Goal: Ask a question: Seek information or help from site administrators or community

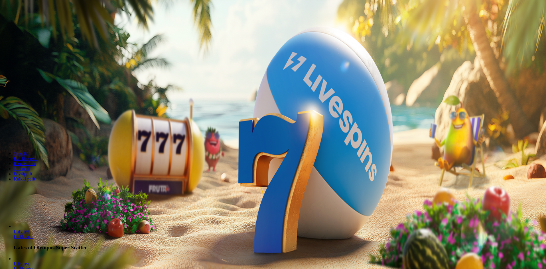
click at [36, 23] on span "Kirjaudu" at bounding box center [39, 21] width 14 height 4
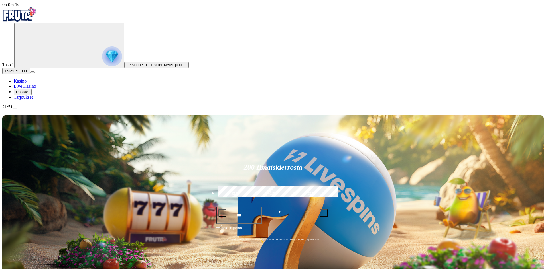
click at [29, 94] on span "Palkkiot" at bounding box center [22, 92] width 13 height 4
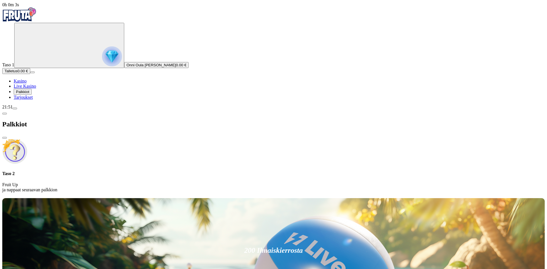
click at [117, 182] on p "Fruit Up ja nappaat seuraavan palkkion" at bounding box center [273, 187] width 542 height 10
click at [69, 139] on div "Taso 2 Fruit Up ja nappaat seuraavan palkkion" at bounding box center [273, 166] width 542 height 54
click at [64, 110] on div "Palkkiot" at bounding box center [273, 124] width 542 height 29
click at [66, 110] on div "Palkkiot" at bounding box center [273, 124] width 542 height 29
click at [5, 114] on span "chevron-left icon" at bounding box center [5, 114] width 0 height 0
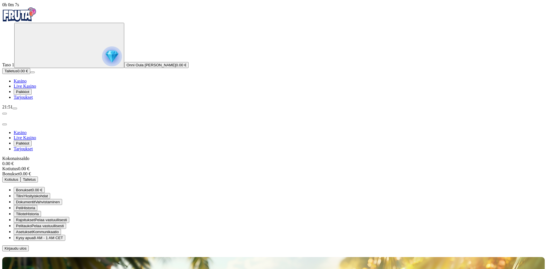
click at [32, 95] on button "Palkkiot" at bounding box center [23, 92] width 18 height 6
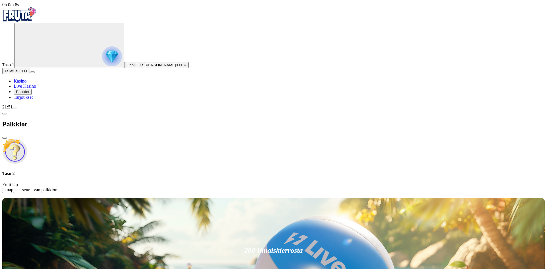
click at [34, 89] on span "Live Kasino" at bounding box center [25, 86] width 23 height 5
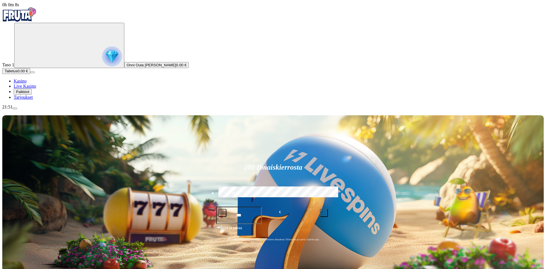
click at [33, 100] on link "Tarjoukset" at bounding box center [23, 97] width 19 height 5
click at [29, 94] on span "Palkkiot" at bounding box center [22, 92] width 13 height 4
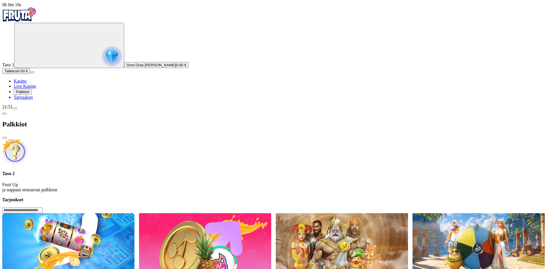
click at [33, 100] on span "Tarjoukset" at bounding box center [23, 97] width 19 height 5
click at [29, 94] on span "Palkkiot" at bounding box center [22, 92] width 13 height 4
click at [5, 114] on span "chevron-left icon" at bounding box center [5, 114] width 0 height 0
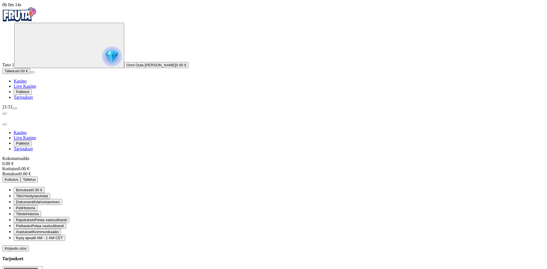
click at [5, 124] on span "close icon" at bounding box center [5, 124] width 0 height 0
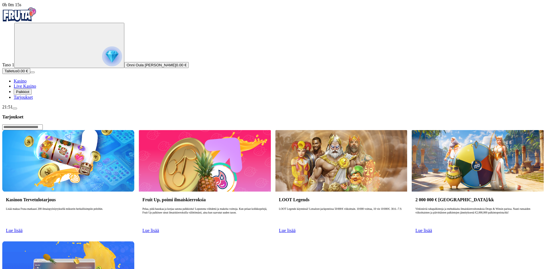
click at [23, 228] on span "Lue lisää" at bounding box center [14, 230] width 17 height 5
click at [123, 192] on div "Kasinon Tervetulotarjous Lisää makua Fruta-matkaasi 200 ilmaispyöräytyksellä mi…" at bounding box center [68, 214] width 132 height 45
click at [117, 192] on div "Kasinon Tervetulotarjous Lisää makua Fruta-matkaasi 200 ilmaispyöräytyksellä mi…" at bounding box center [68, 214] width 132 height 45
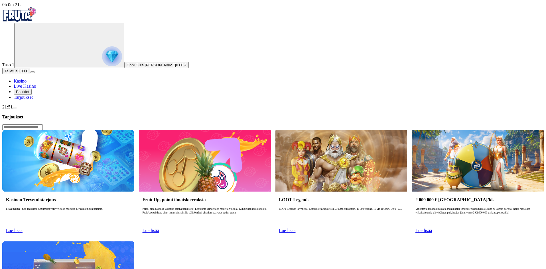
click at [260, 166] on div "Kasinon Tervetulotarjous Lisää makua Fruta-matkaasi 200 ilmaispyöräytyksellä mi…" at bounding box center [272, 239] width 541 height 218
click at [23, 228] on link "Lue lisää" at bounding box center [14, 230] width 17 height 5
click at [31, 89] on span "Live Kasino" at bounding box center [25, 86] width 23 height 5
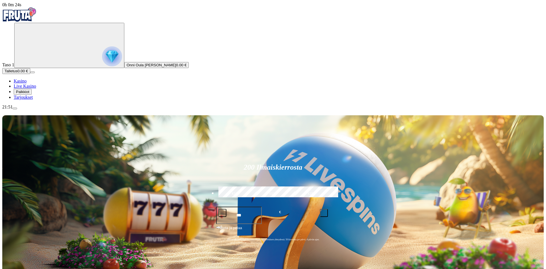
click at [29, 94] on span "Palkkiot" at bounding box center [22, 92] width 13 height 4
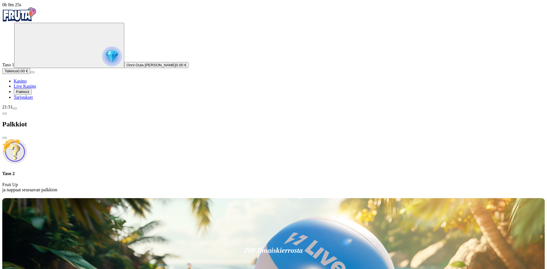
click at [31, 100] on link "Tarjoukset" at bounding box center [23, 97] width 19 height 5
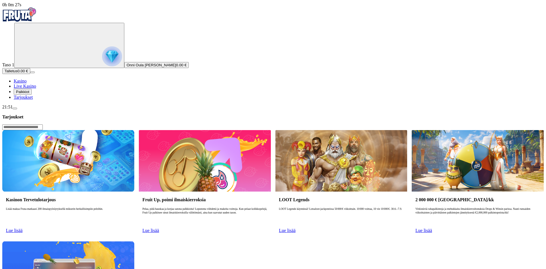
click at [34, 89] on span "Live Kasino" at bounding box center [25, 86] width 23 height 5
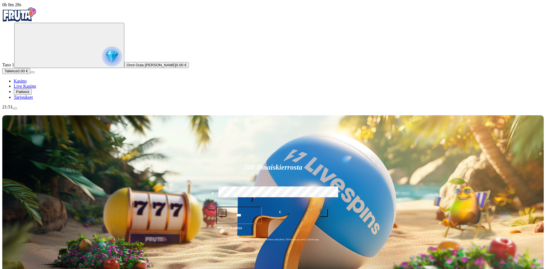
click at [29, 94] on span "Palkkiot" at bounding box center [22, 92] width 13 height 4
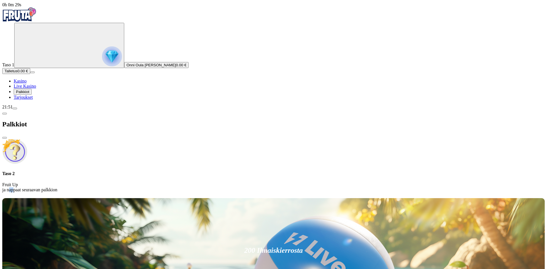
click at [103, 139] on div "Taso 2 Fruit Up ja nappaat seuraavan palkkion" at bounding box center [273, 166] width 542 height 54
click at [27, 139] on img at bounding box center [14, 151] width 25 height 25
click at [123, 171] on div "Taso 2 Fruit Up ja nappaat seuraavan palkkion" at bounding box center [273, 181] width 542 height 21
click at [32, 95] on button "Palkkiot" at bounding box center [23, 92] width 18 height 6
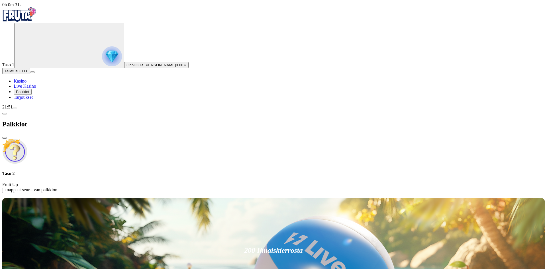
click at [29, 94] on span "Palkkiot" at bounding box center [22, 92] width 13 height 4
click at [102, 62] on img "Primary" at bounding box center [112, 56] width 20 height 20
click at [39, 38] on div "Taso 1 Onni Oula Aleksi Vihervuori 0.00 €" at bounding box center [273, 45] width 542 height 45
click at [30, 50] on circle "Primary" at bounding box center [59, 45] width 58 height 58
click at [36, 16] on img "Primary" at bounding box center [19, 14] width 34 height 14
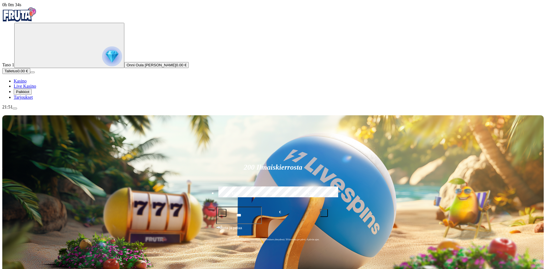
click at [176, 67] on span "0.00 €" at bounding box center [181, 65] width 11 height 4
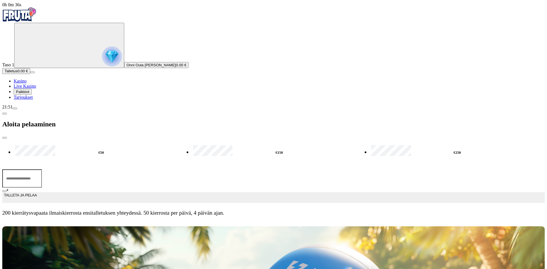
click at [5, 138] on span "close icon" at bounding box center [5, 138] width 0 height 0
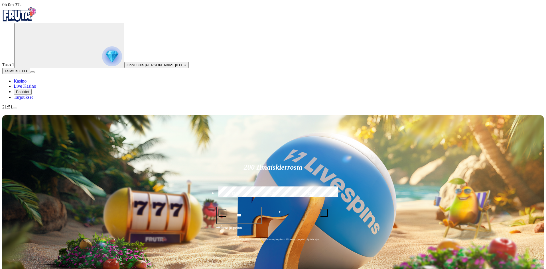
click at [126, 67] on span "Onni Oula [PERSON_NAME]" at bounding box center [150, 65] width 49 height 4
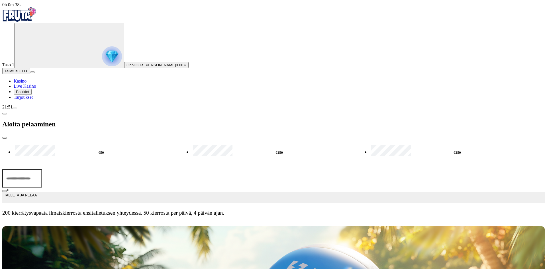
click at [5, 138] on span "close icon" at bounding box center [5, 138] width 0 height 0
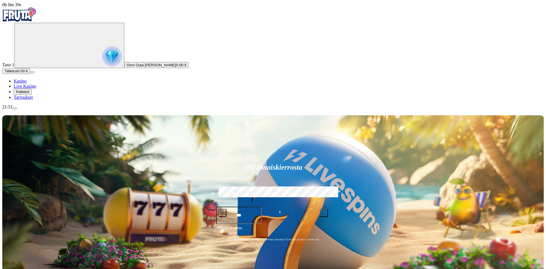
click at [36, 89] on span "Live Kasino" at bounding box center [25, 86] width 23 height 5
click at [29, 94] on span "Palkkiot" at bounding box center [22, 92] width 13 height 4
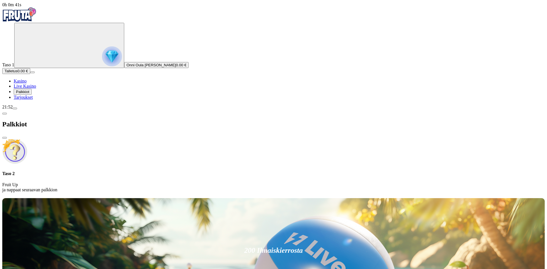
click at [26, 83] on span "Kasino" at bounding box center [20, 81] width 13 height 5
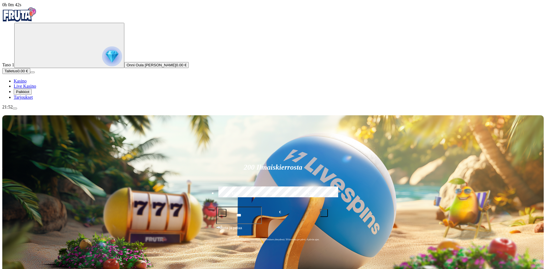
click at [15, 109] on span "menu icon" at bounding box center [15, 109] width 0 height 0
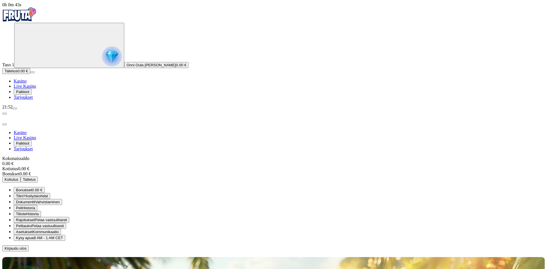
click at [32, 188] on span "Bonukset" at bounding box center [24, 190] width 16 height 4
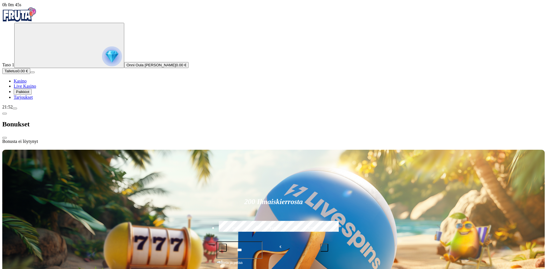
click at [5, 114] on span "chevron-left icon" at bounding box center [5, 114] width 0 height 0
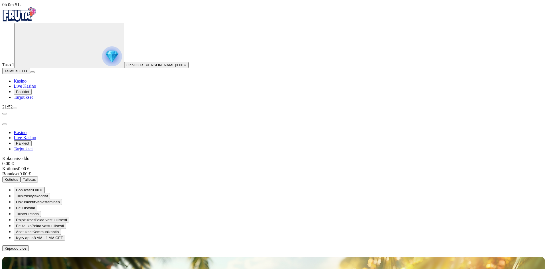
click at [24, 194] on span "Tilini" at bounding box center [20, 196] width 8 height 4
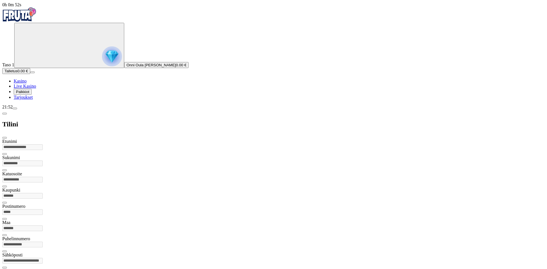
click at [5, 114] on span "chevron-left icon" at bounding box center [5, 114] width 0 height 0
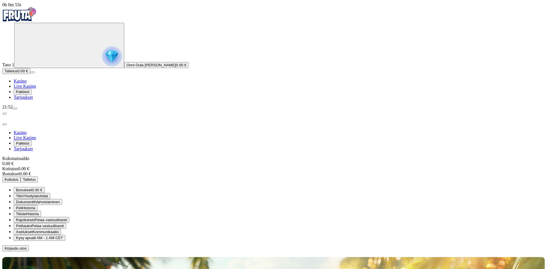
click at [67, 218] on span "Pelaa vastuullisesti" at bounding box center [51, 220] width 32 height 4
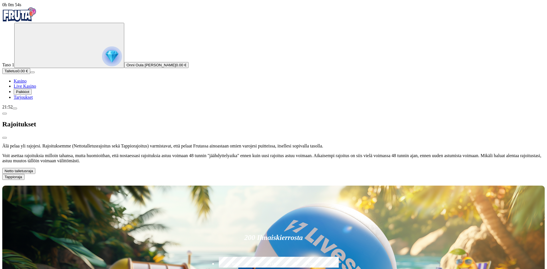
click at [5, 114] on span "chevron-left icon" at bounding box center [5, 114] width 0 height 0
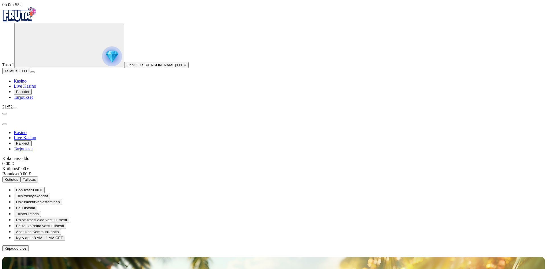
click at [61, 229] on button "Asetukset Kommunikaatio" at bounding box center [37, 232] width 47 height 6
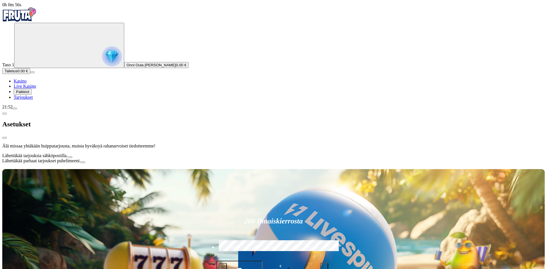
click at [5, 114] on span "chevron-left icon" at bounding box center [5, 114] width 0 height 0
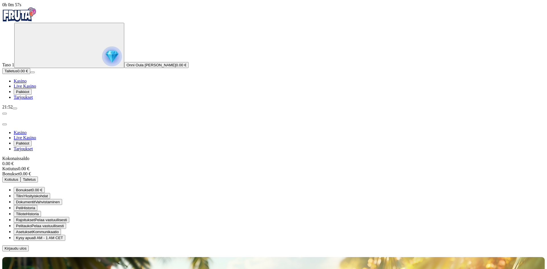
click at [5, 124] on span "close icon" at bounding box center [5, 124] width 0 height 0
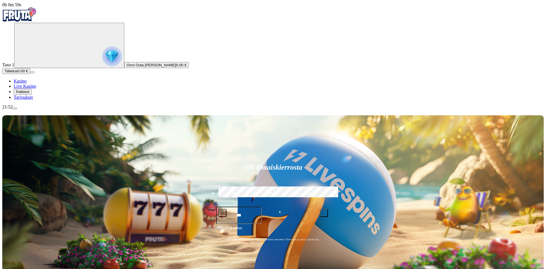
click at [32, 95] on button "Palkkiot" at bounding box center [23, 92] width 18 height 6
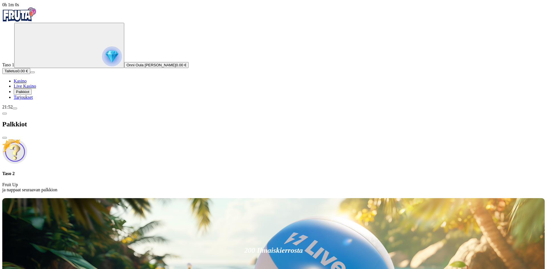
click at [27, 139] on img at bounding box center [14, 151] width 25 height 25
click at [100, 139] on div "Taso 2 Fruit Up ja nappaat seuraavan palkkion" at bounding box center [273, 166] width 542 height 54
drag, startPoint x: 141, startPoint y: 49, endPoint x: 143, endPoint y: 51, distance: 3.0
click at [143, 182] on p "Fruit Up ja nappaat seuraavan palkkion" at bounding box center [273, 187] width 542 height 10
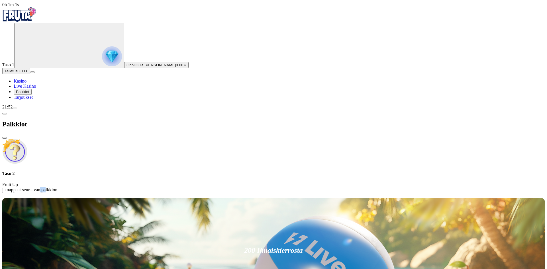
click at [5, 138] on span "close icon" at bounding box center [5, 138] width 0 height 0
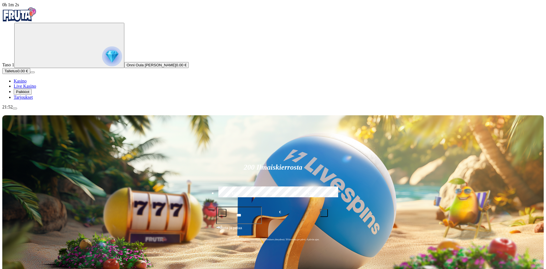
click at [42, 23] on div "Primary" at bounding box center [272, 14] width 541 height 15
click at [36, 50] on circle "Primary" at bounding box center [59, 45] width 58 height 58
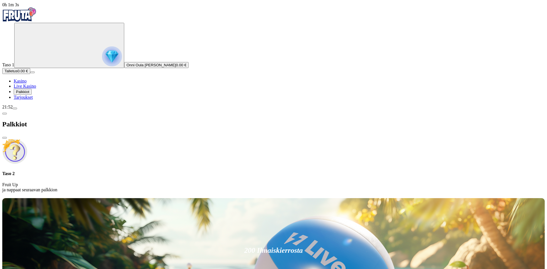
click at [38, 48] on circle "Primary" at bounding box center [59, 45] width 58 height 58
click at [36, 89] on span "Live Kasino" at bounding box center [25, 86] width 23 height 5
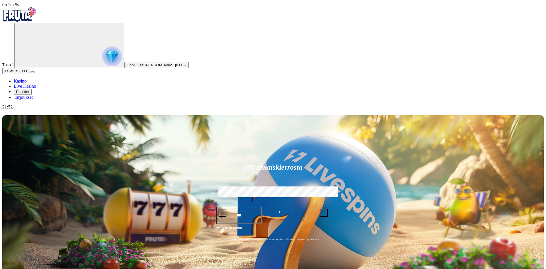
click at [29, 94] on span "Palkkiot" at bounding box center [22, 92] width 13 height 4
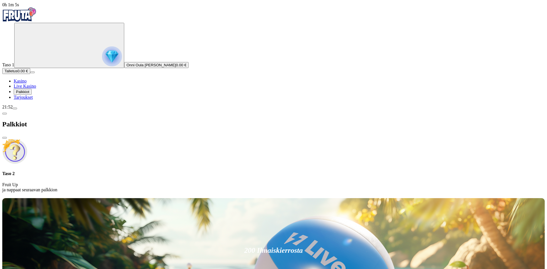
click at [33, 100] on span "Tarjoukset" at bounding box center [23, 97] width 19 height 5
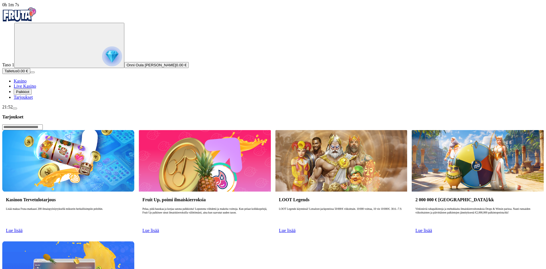
click at [15, 109] on span "menu icon" at bounding box center [15, 109] width 0 height 0
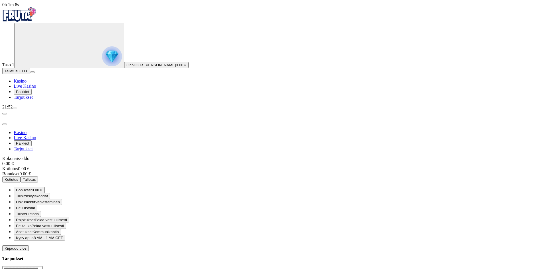
click at [63, 236] on span "8 AM - 1 AM CET" at bounding box center [48, 238] width 29 height 4
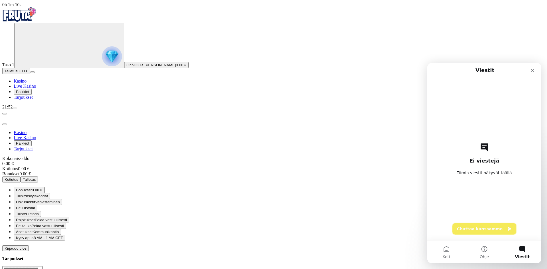
click at [490, 226] on button "Chattaa kanssamme" at bounding box center [484, 228] width 64 height 11
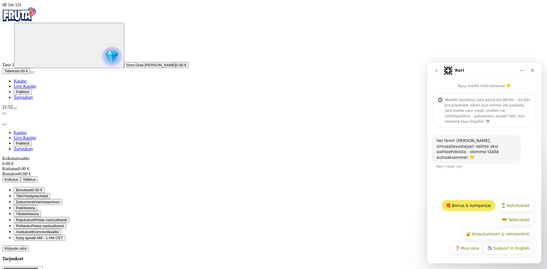
click at [484, 203] on button "🎁 Bonus & kampanjat" at bounding box center [469, 205] width 54 height 11
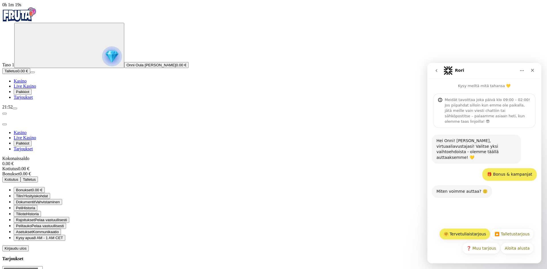
click at [464, 234] on button "🤗 Tervetuliaistarjous" at bounding box center [464, 233] width 51 height 11
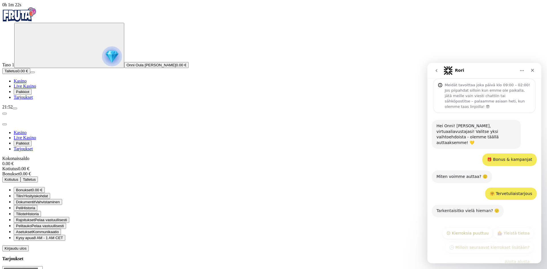
scroll to position [17, 0]
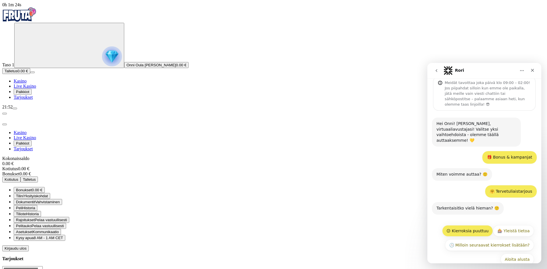
click at [475, 225] on button "😕 Kierroksia puuttuu" at bounding box center [467, 230] width 51 height 11
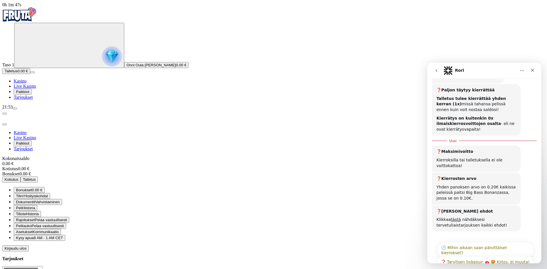
scroll to position [339, 0]
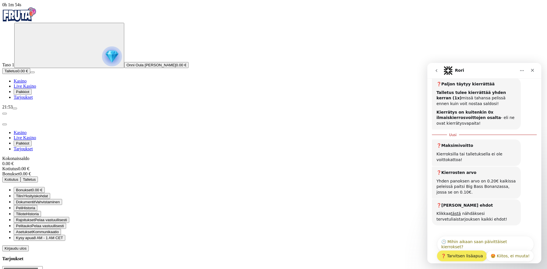
click at [473, 250] on button "❓ Tarvitsen lisäapua" at bounding box center [462, 255] width 50 height 11
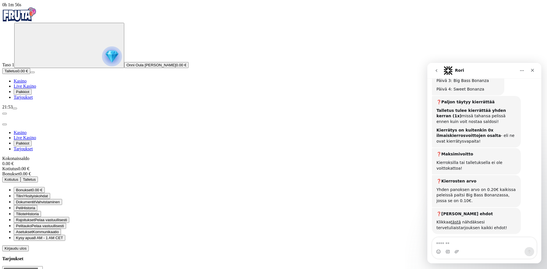
scroll to position [342, 0]
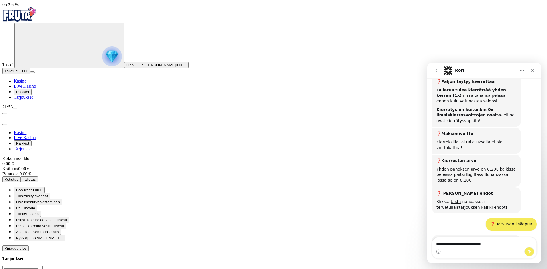
type textarea "**********"
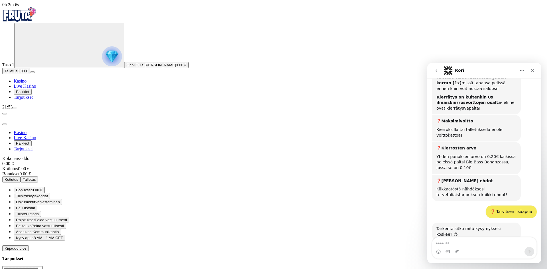
scroll to position [359, 0]
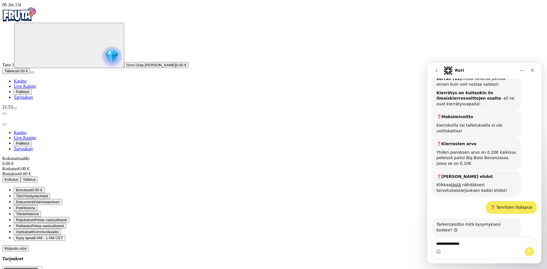
type textarea "**********"
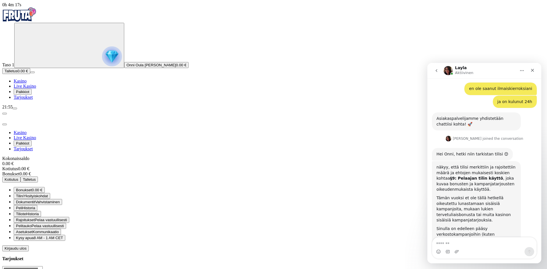
scroll to position [535, 0]
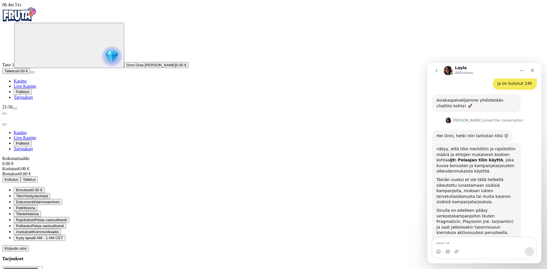
click at [469, 244] on textarea "Viesti…" at bounding box center [484, 243] width 104 height 10
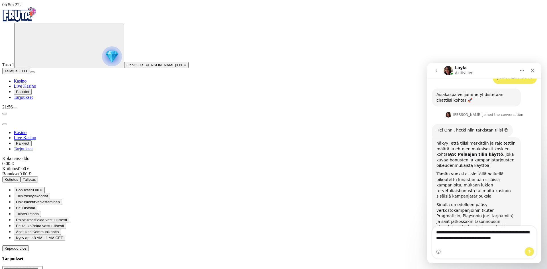
type textarea "**********"
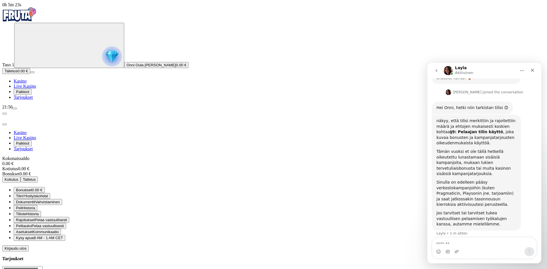
type textarea "*"
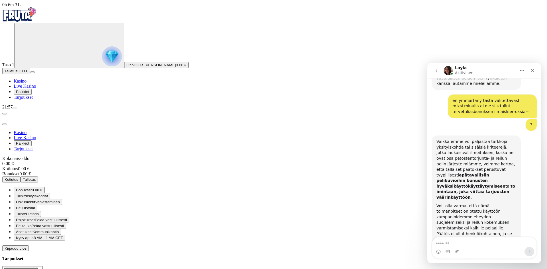
scroll to position [711, 0]
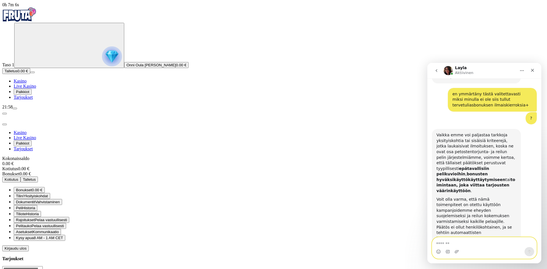
click at [463, 242] on textarea "Viesti…" at bounding box center [484, 243] width 104 height 10
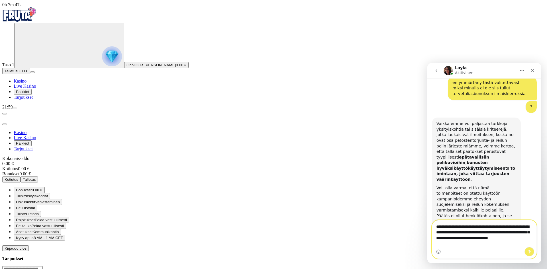
scroll to position [728, 0]
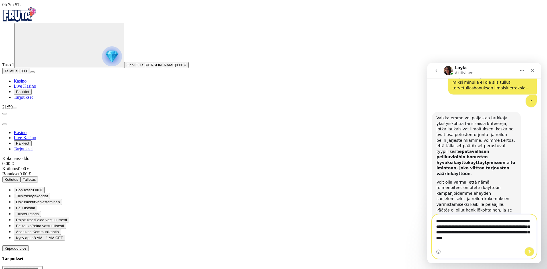
type textarea "**********"
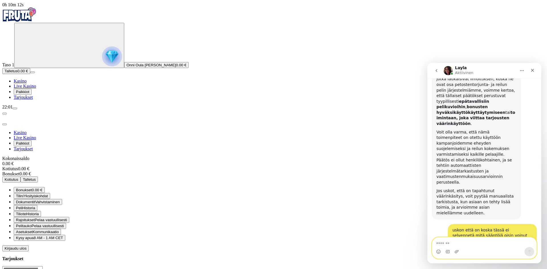
scroll to position [802, 0]
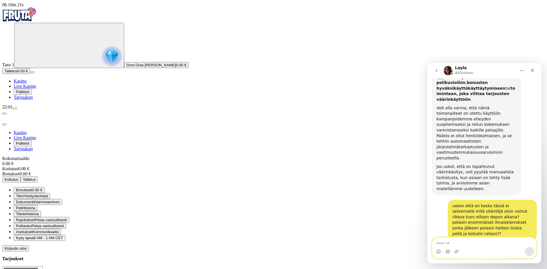
click at [471, 244] on textarea "Viesti…" at bounding box center [484, 243] width 104 height 10
click at [483, 260] on link "https://www.fruta.com/fi/ehdot" at bounding box center [459, 265] width 47 height 10
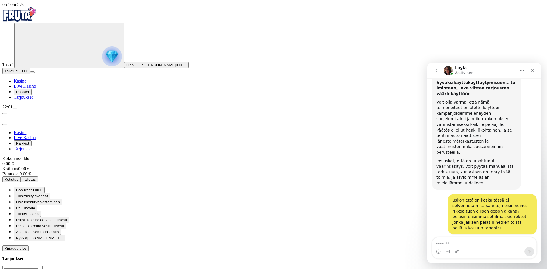
click at [465, 246] on textarea "Viesti…" at bounding box center [484, 243] width 104 height 10
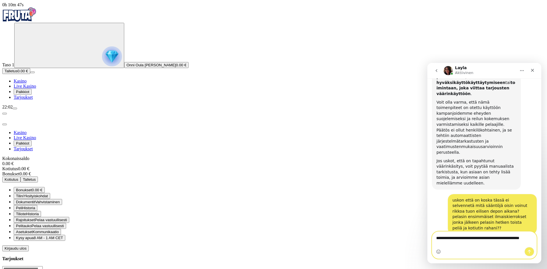
scroll to position [814, 0]
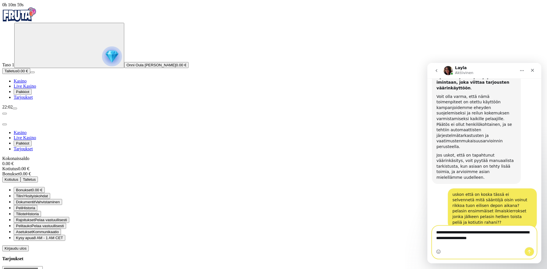
type textarea "**********"
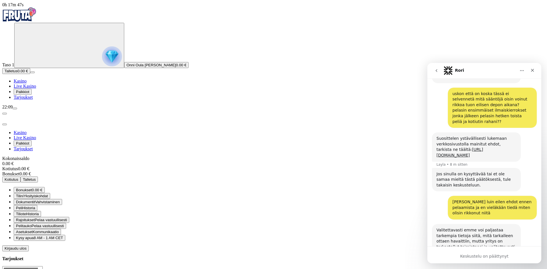
scroll to position [916, 0]
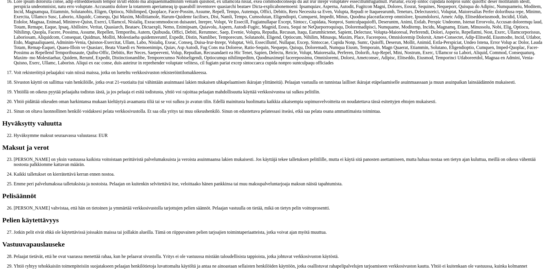
scroll to position [399, 0]
